Goal: Find specific page/section: Find specific page/section

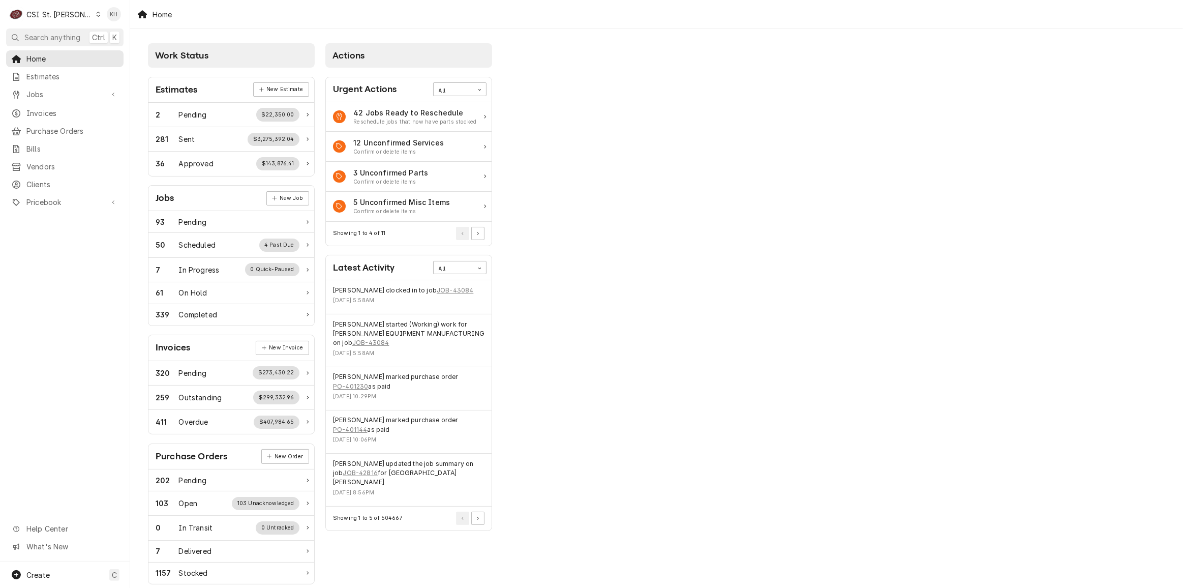
click at [64, 12] on div "CSI St. [PERSON_NAME]" at bounding box center [59, 14] width 66 height 11
click at [114, 23] on div "CSI [US_STATE][GEOGRAPHIC_DATA]" at bounding box center [156, 20] width 134 height 11
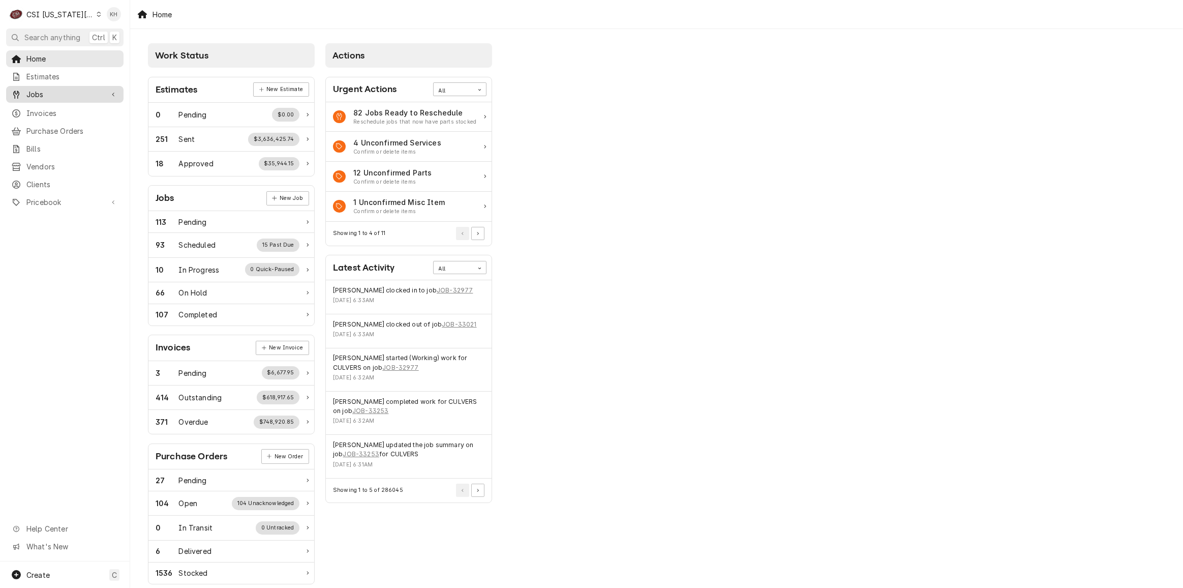
click at [67, 89] on span "Jobs" at bounding box center [64, 94] width 77 height 11
click at [66, 107] on span "Jobs" at bounding box center [72, 112] width 92 height 11
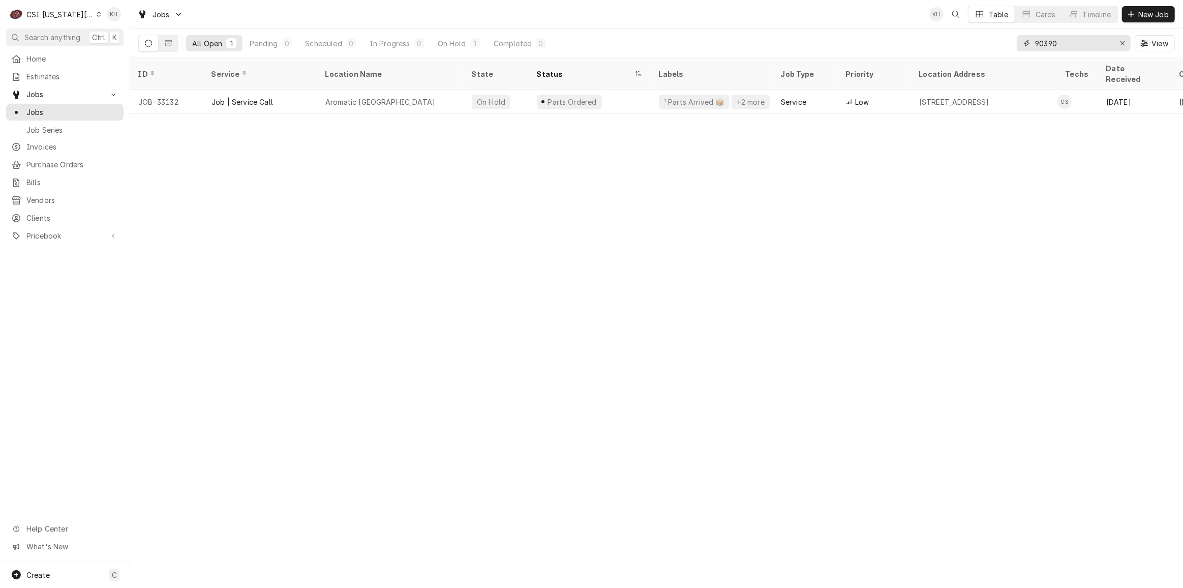
drag, startPoint x: 1077, startPoint y: 46, endPoint x: 955, endPoint y: 42, distance: 121.6
click at [955, 42] on div "All Open 1 Pending 0 Scheduled 0 In Progress 0 On Hold 1 Completed 0 90390 View" at bounding box center [656, 43] width 1037 height 28
paste input "327871529"
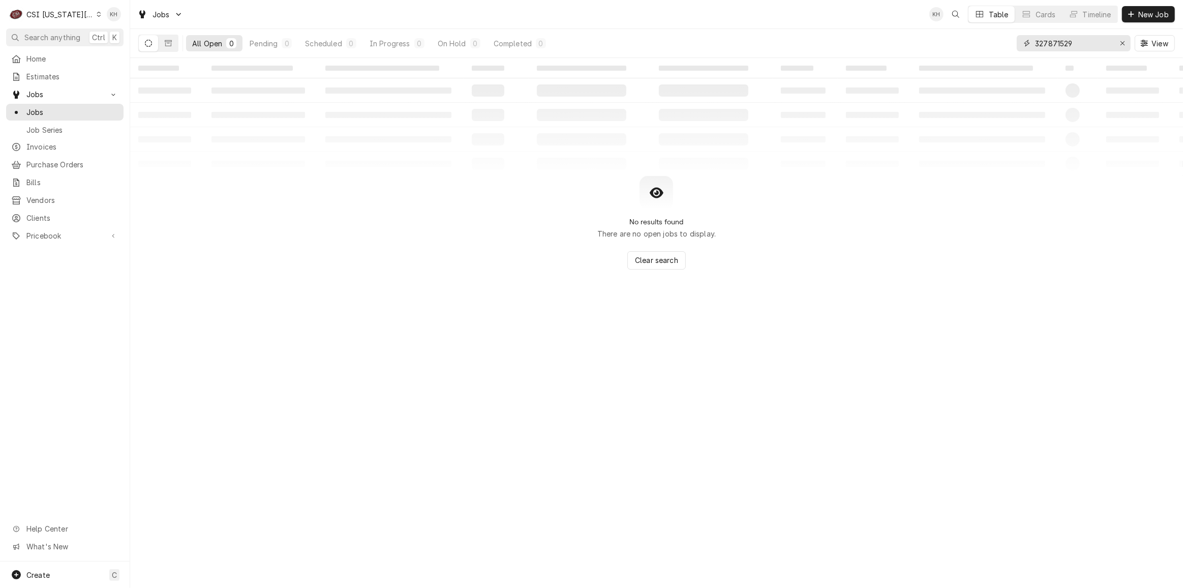
click at [1098, 43] on input "327871529" at bounding box center [1073, 43] width 76 height 16
drag, startPoint x: 1087, startPoint y: 46, endPoint x: 934, endPoint y: 46, distance: 152.5
click at [934, 46] on div "All Open 0 Pending 0 Scheduled 0 In Progress 0 On Hold 0 Completed 0 327871529 …" at bounding box center [656, 43] width 1037 height 28
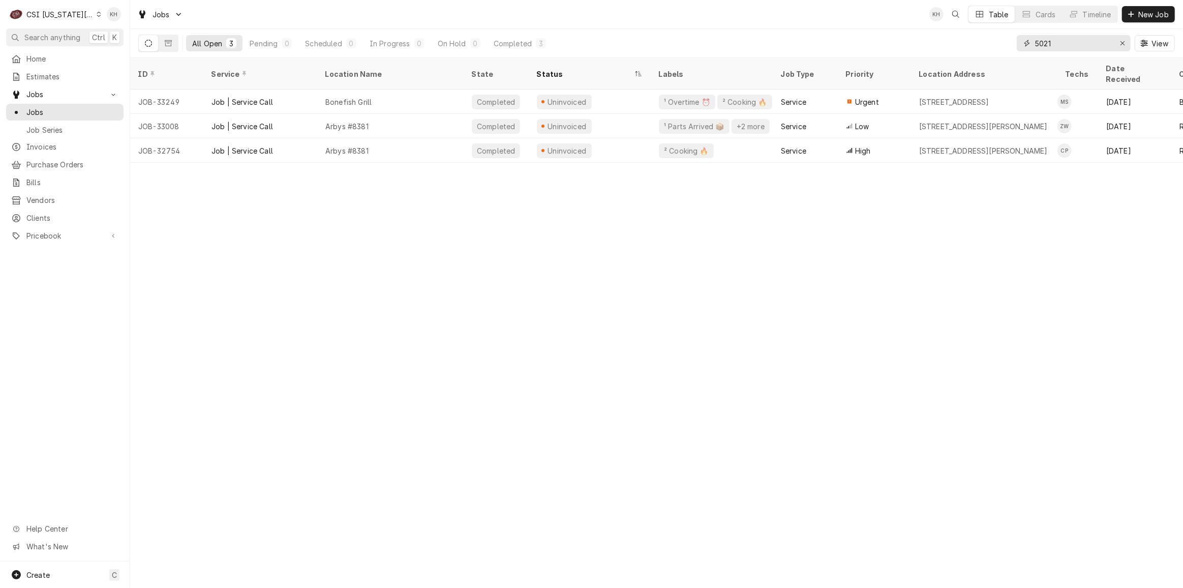
type input "5021"
